Goal: Navigation & Orientation: Find specific page/section

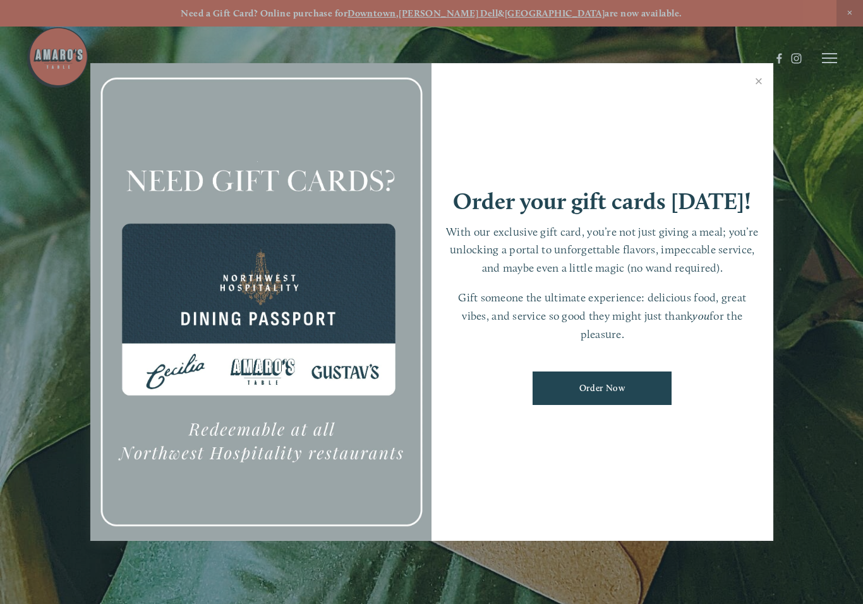
click at [763, 82] on link "Close" at bounding box center [759, 82] width 25 height 35
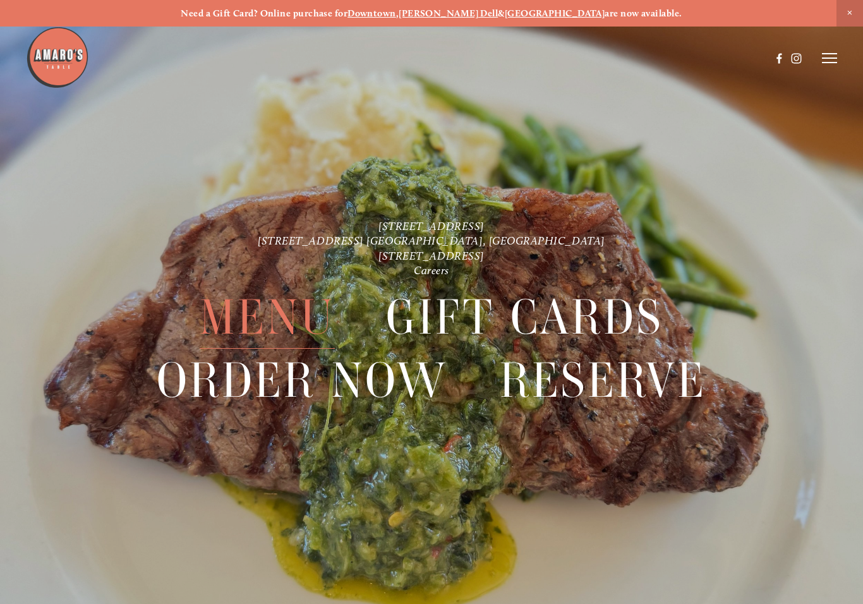
click at [294, 314] on span "Menu" at bounding box center [267, 317] width 135 height 63
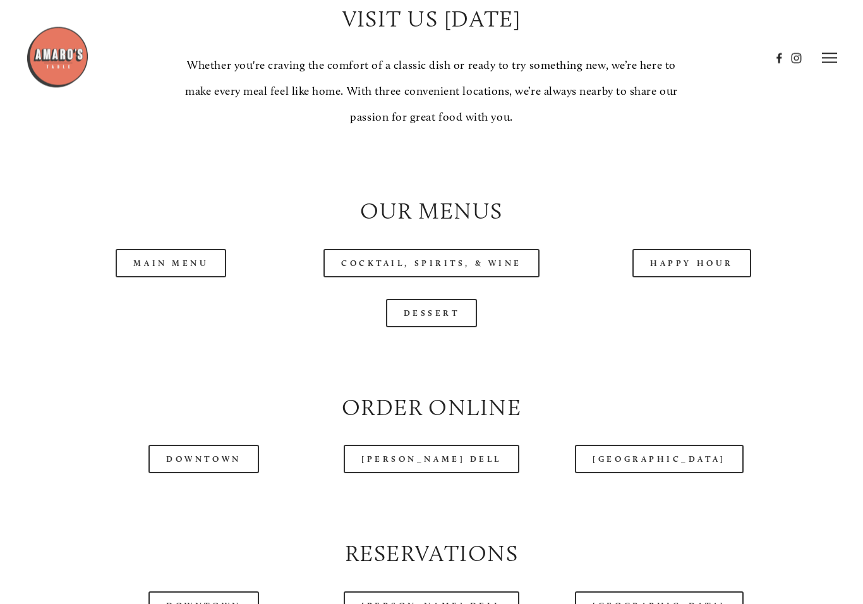
scroll to position [1077, 0]
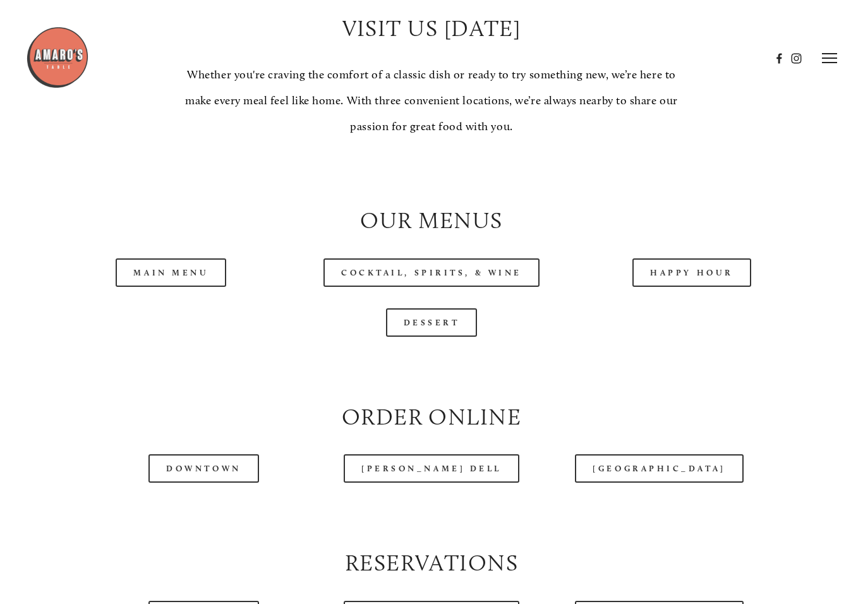
click at [181, 258] on link "Main Menu" at bounding box center [171, 272] width 111 height 28
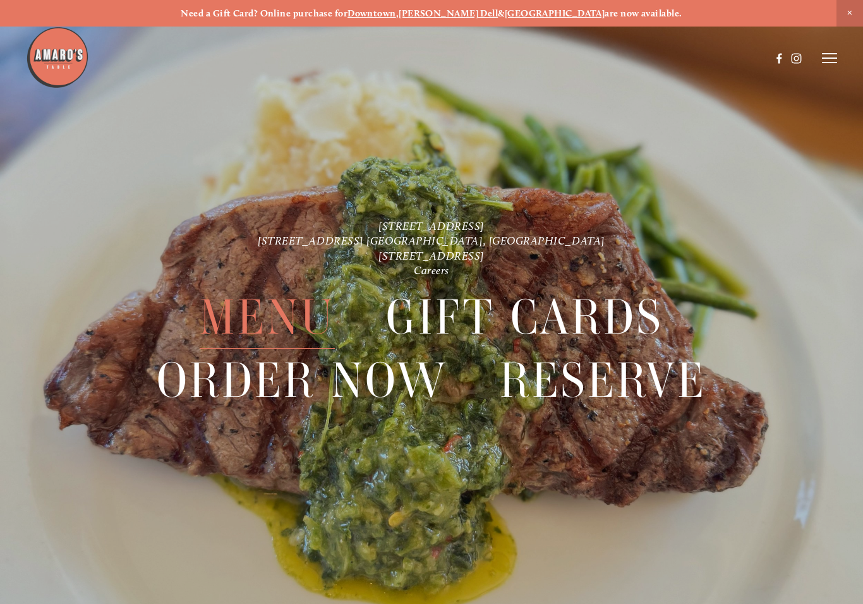
click at [249, 319] on span "Menu" at bounding box center [267, 317] width 135 height 63
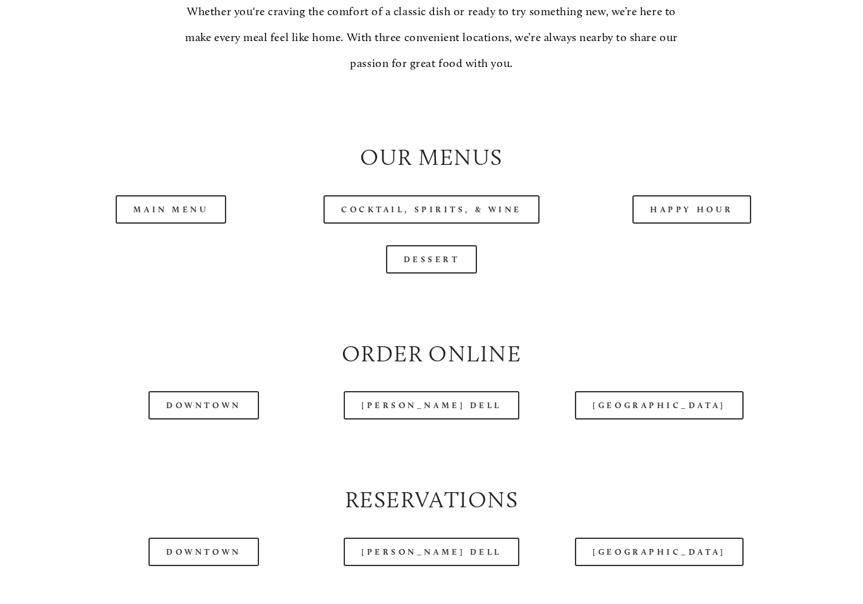
scroll to position [1140, 0]
click at [703, 195] on link "Happy Hour" at bounding box center [692, 209] width 119 height 28
